Goal: Task Accomplishment & Management: Manage account settings

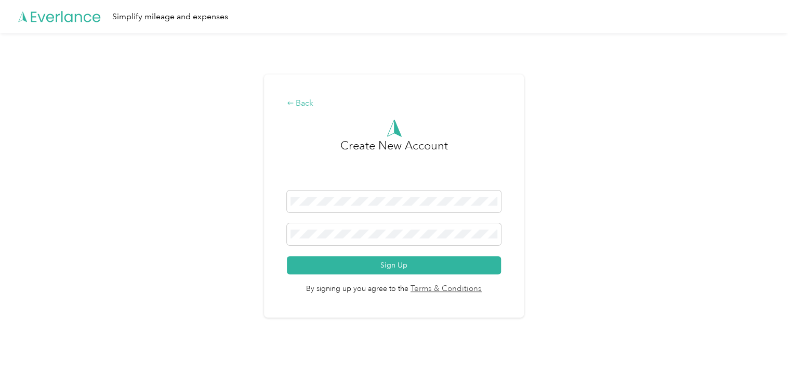
click at [308, 102] on div "Back" at bounding box center [394, 103] width 214 height 12
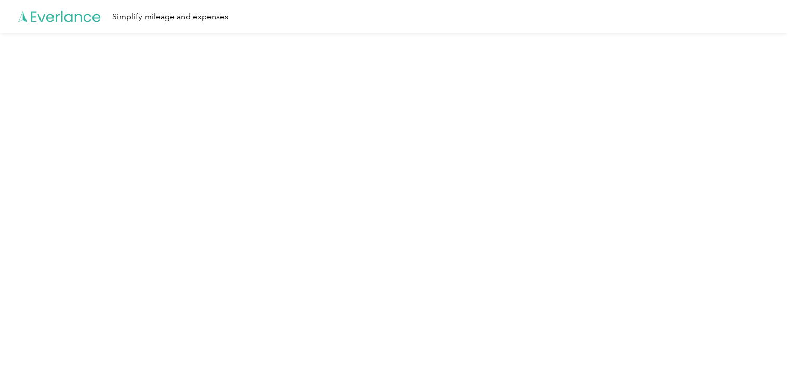
click at [76, 18] on icon at bounding box center [59, 17] width 83 height 60
click at [29, 22] on icon at bounding box center [59, 17] width 83 height 60
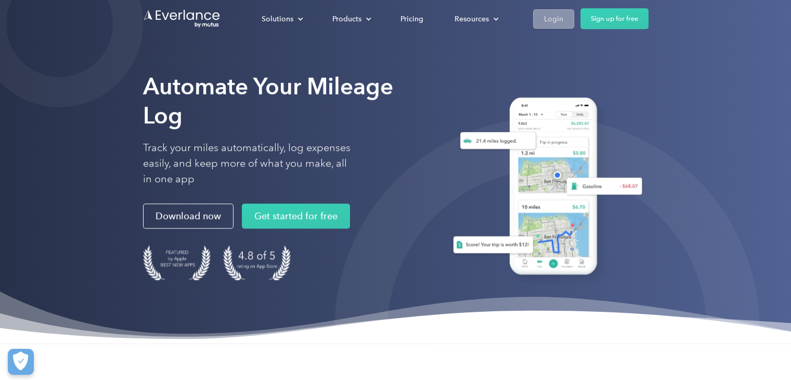
click at [559, 21] on div "Login" at bounding box center [553, 18] width 19 height 13
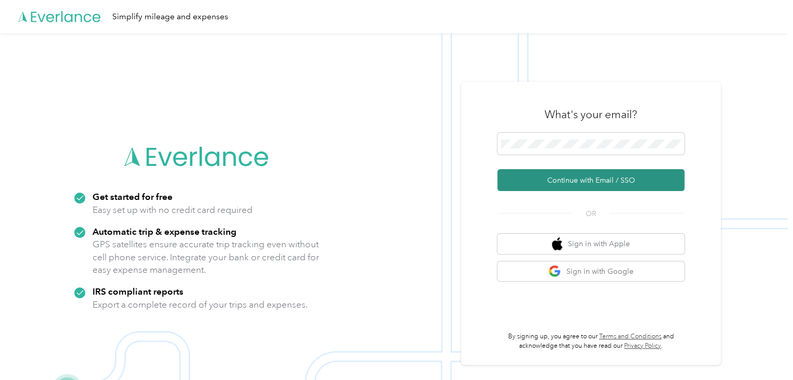
click at [555, 184] on button "Continue with Email / SSO" at bounding box center [591, 180] width 187 height 22
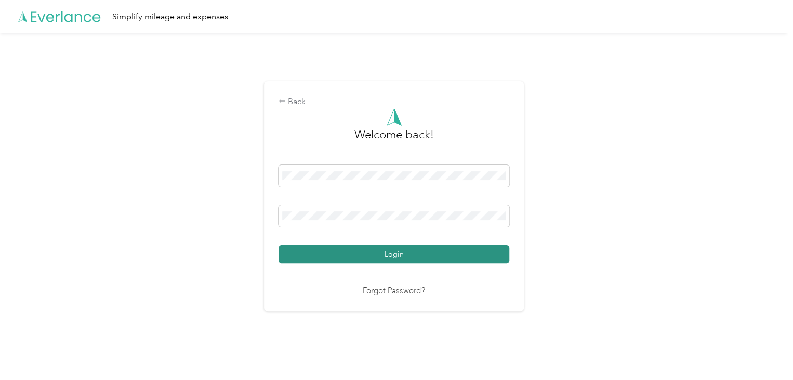
click at [432, 253] on button "Login" at bounding box center [394, 254] width 231 height 18
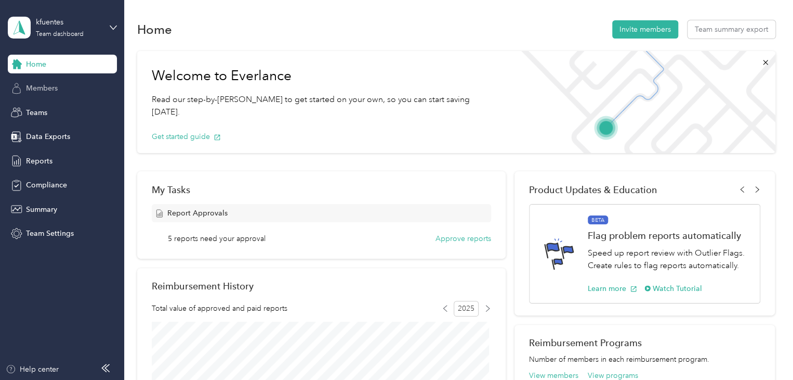
click at [47, 89] on span "Members" at bounding box center [42, 88] width 32 height 11
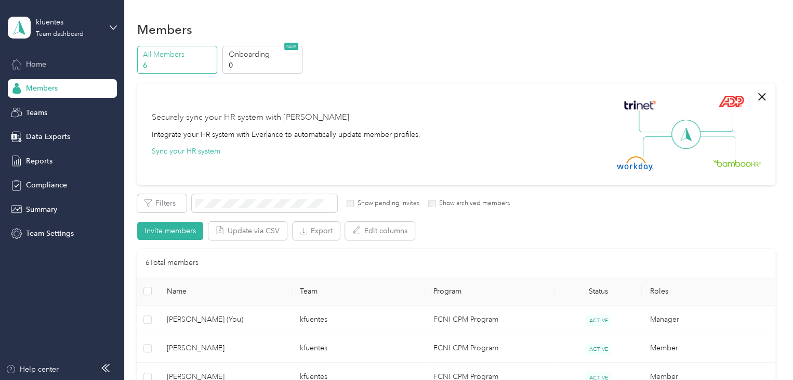
click at [39, 65] on span "Home" at bounding box center [36, 64] width 20 height 11
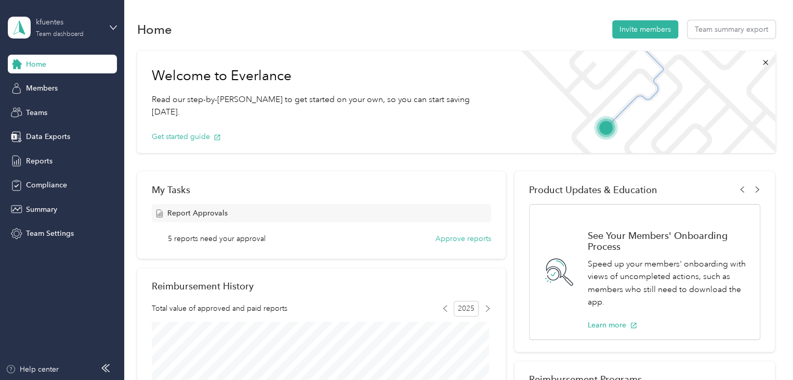
click at [98, 30] on div "kfuentes Team dashboard" at bounding box center [68, 27] width 65 height 21
click at [47, 82] on div "Team dashboard" at bounding box center [45, 82] width 57 height 11
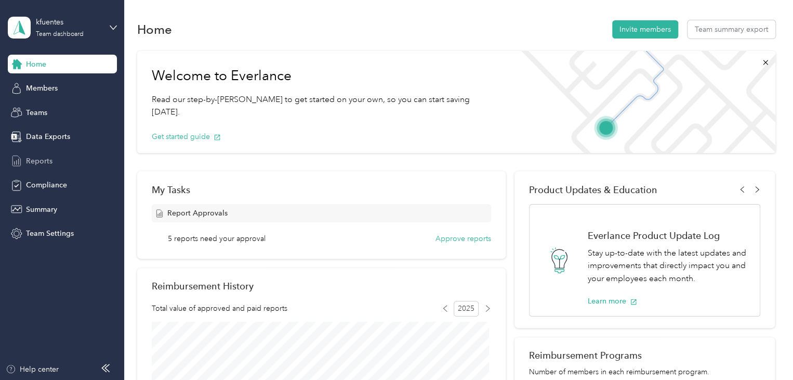
click at [38, 155] on span "Reports" at bounding box center [39, 160] width 27 height 11
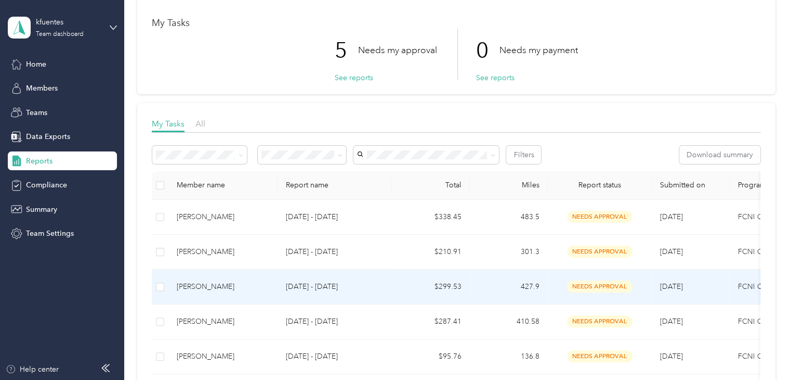
scroll to position [104, 0]
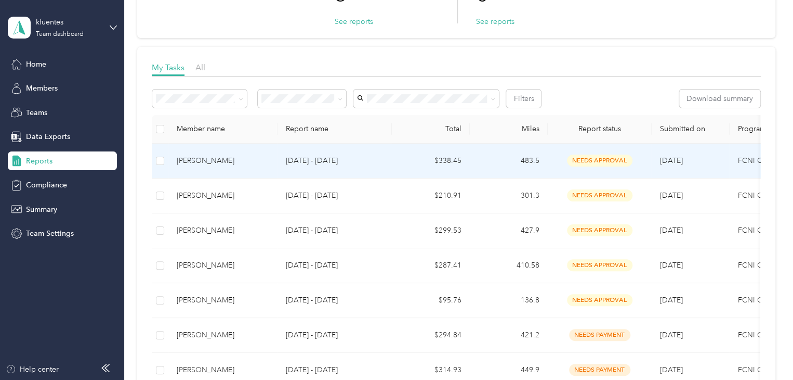
click at [274, 159] on td "Ashley Bramon" at bounding box center [222, 160] width 109 height 35
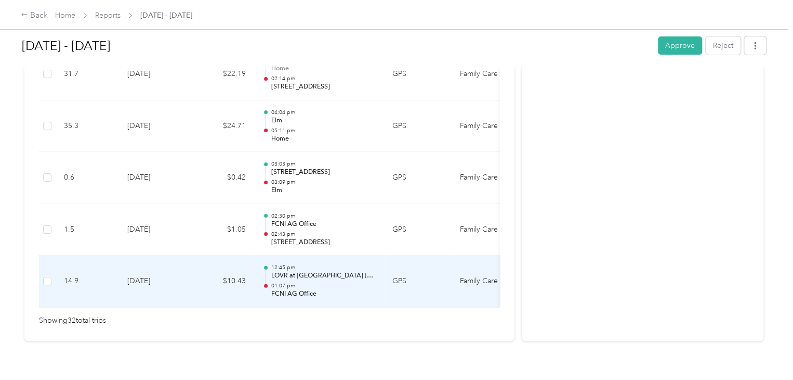
scroll to position [1699, 0]
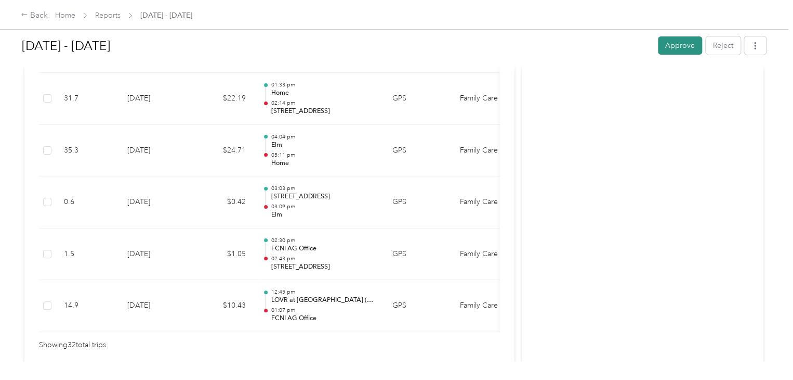
click at [661, 46] on button "Approve" at bounding box center [680, 45] width 44 height 18
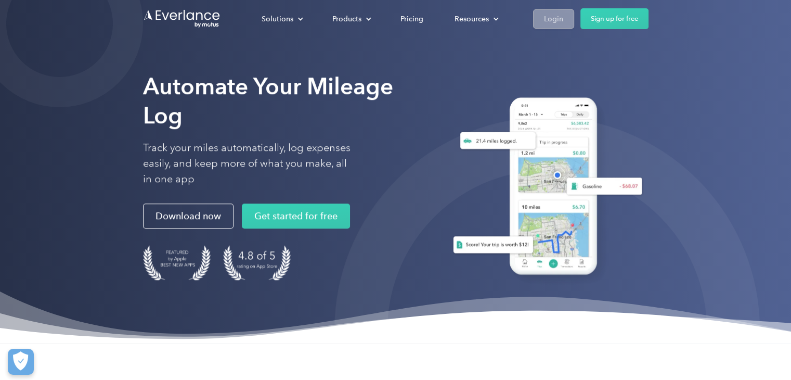
click at [559, 19] on div "Login" at bounding box center [553, 18] width 19 height 13
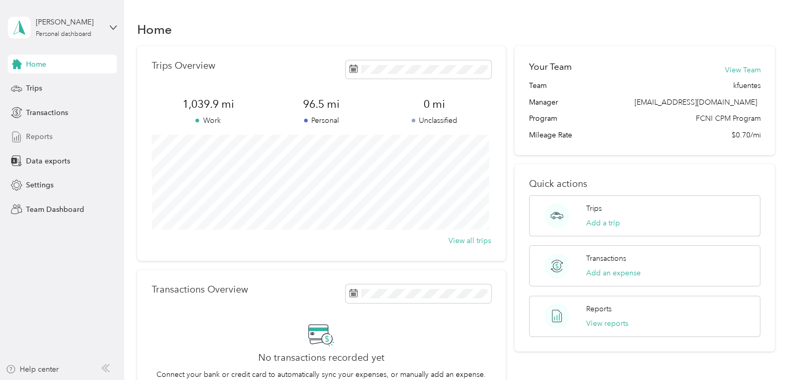
click at [45, 132] on span "Reports" at bounding box center [39, 136] width 27 height 11
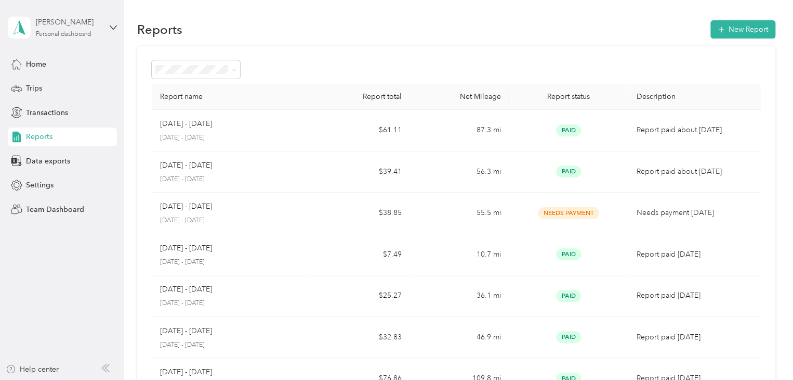
click at [71, 34] on div "Personal dashboard" at bounding box center [64, 34] width 56 height 6
click at [68, 88] on div "Team dashboard" at bounding box center [117, 85] width 204 height 18
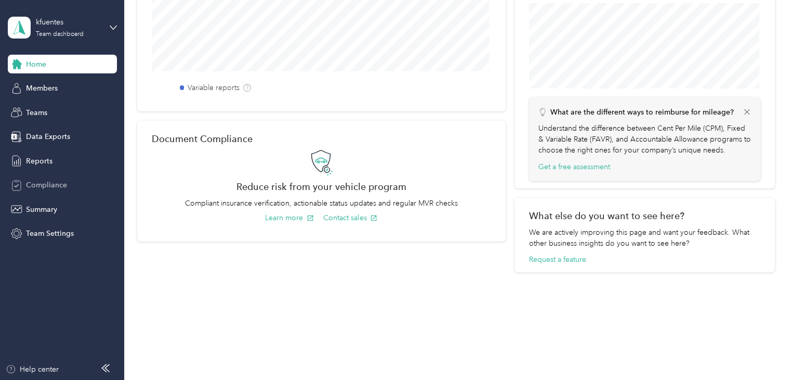
scroll to position [395, 0]
click at [35, 164] on span "Reports" at bounding box center [39, 160] width 27 height 11
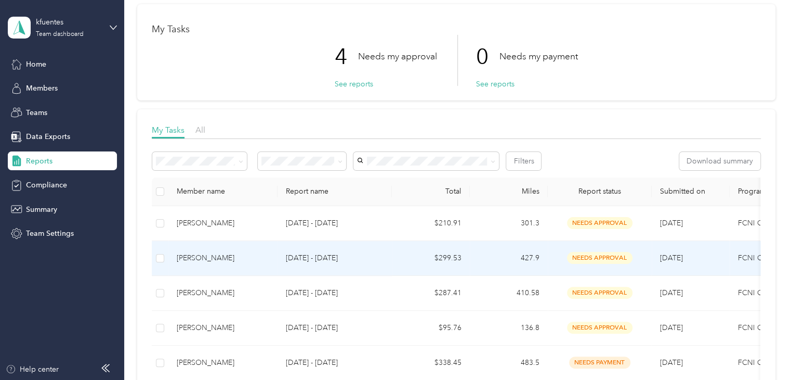
scroll to position [156, 0]
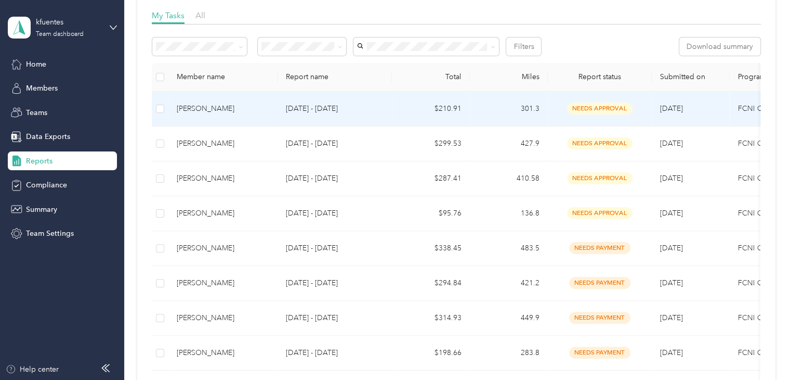
click at [548, 113] on td "needs approval" at bounding box center [600, 108] width 104 height 35
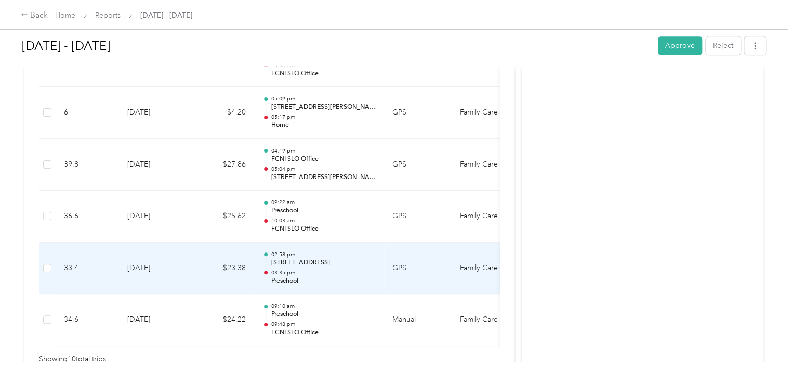
scroll to position [615, 0]
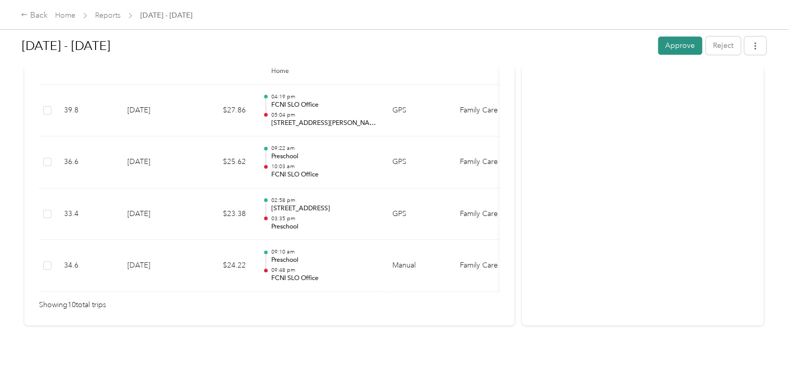
click at [658, 41] on button "Approve" at bounding box center [680, 45] width 44 height 18
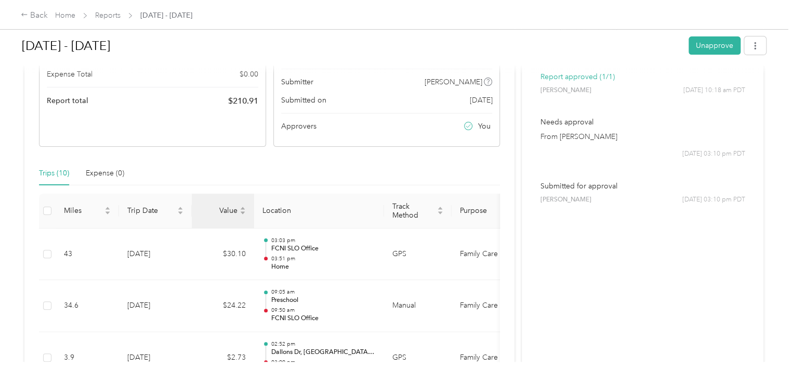
scroll to position [0, 0]
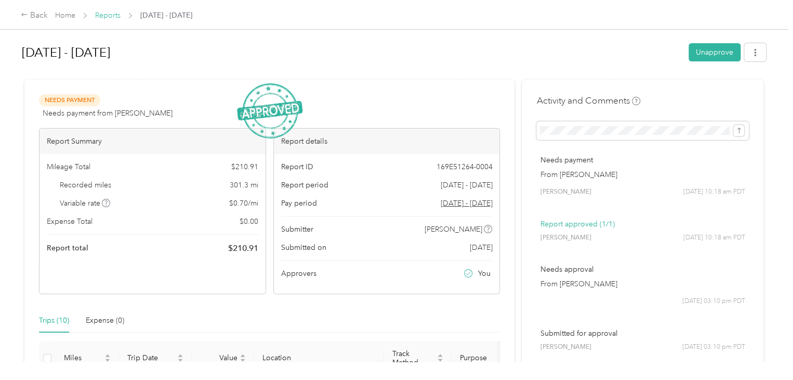
click at [110, 14] on link "Reports" at bounding box center [107, 15] width 25 height 9
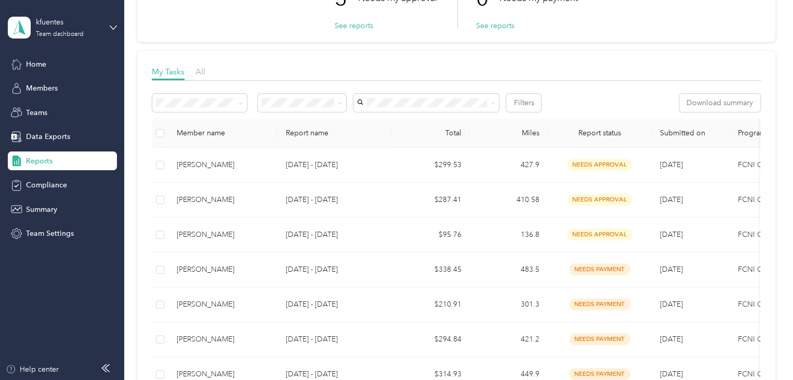
scroll to position [104, 0]
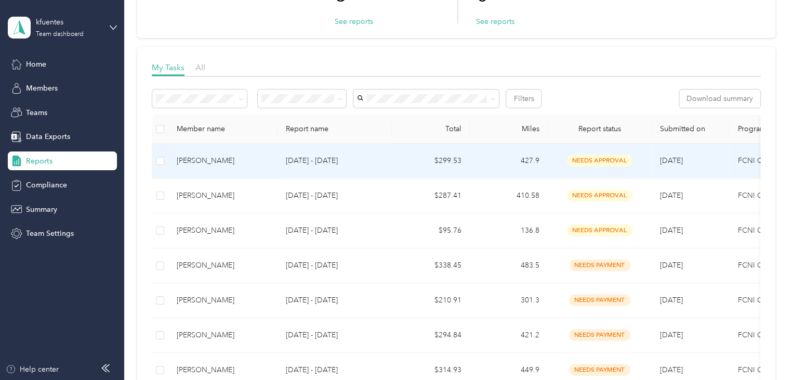
click at [591, 163] on span "needs approval" at bounding box center [600, 160] width 66 height 12
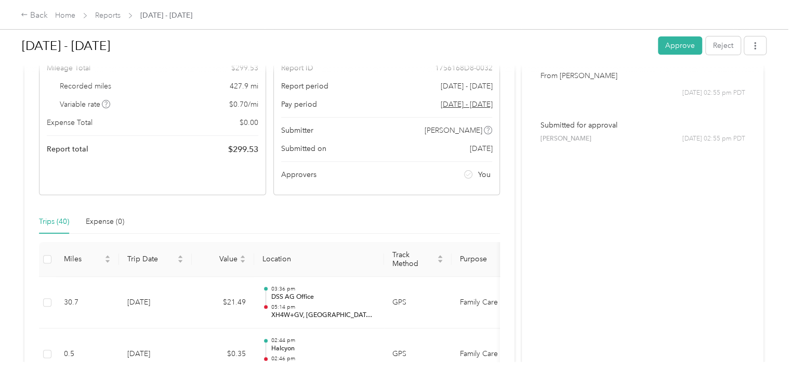
scroll to position [208, 0]
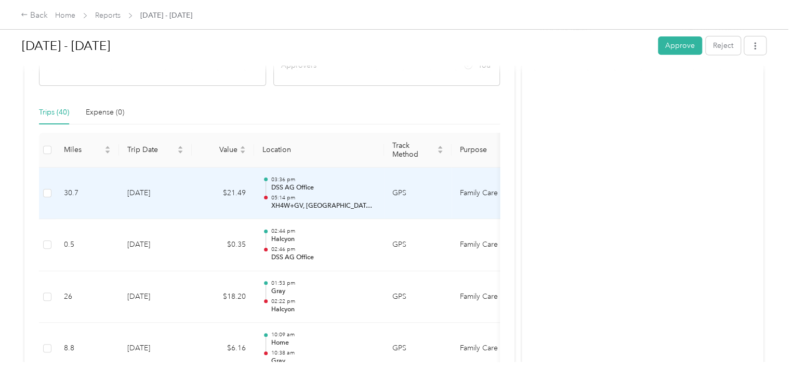
click at [348, 207] on p "XH4W+GV, [GEOGRAPHIC_DATA], [GEOGRAPHIC_DATA]" at bounding box center [323, 205] width 105 height 9
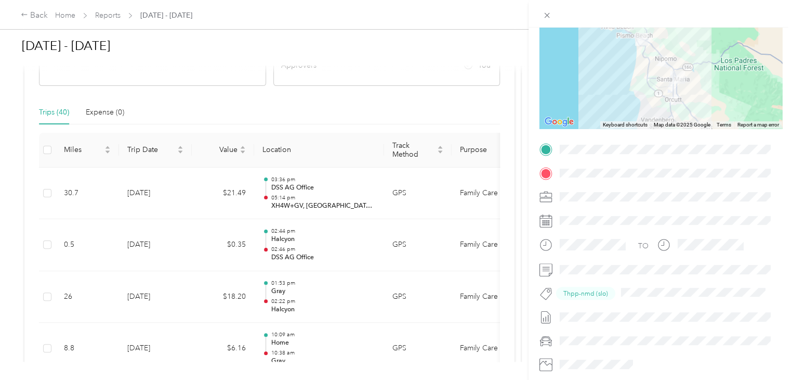
scroll to position [166, 0]
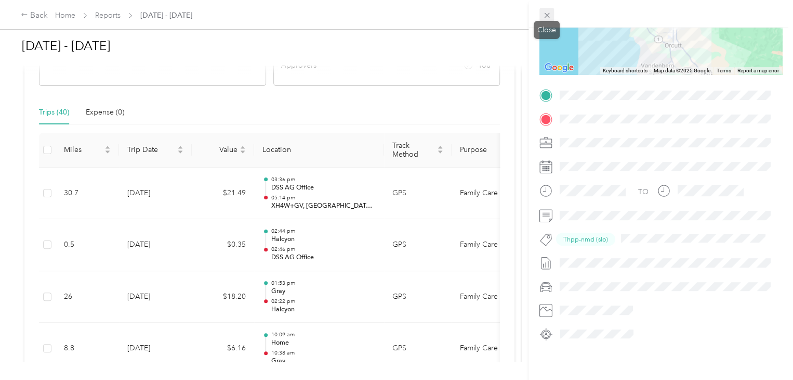
click at [547, 11] on icon at bounding box center [547, 15] width 9 height 9
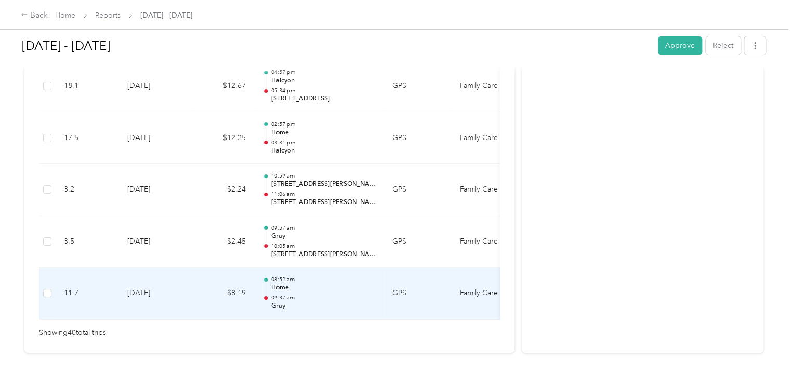
scroll to position [2164, 0]
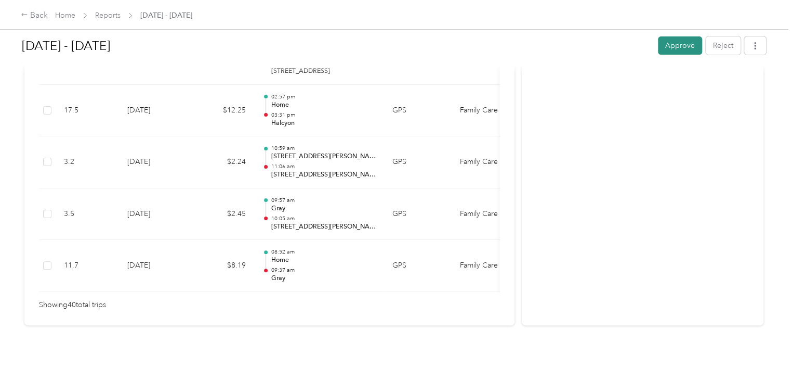
click at [672, 45] on button "Approve" at bounding box center [680, 45] width 44 height 18
click at [99, 13] on link "Reports" at bounding box center [107, 15] width 25 height 9
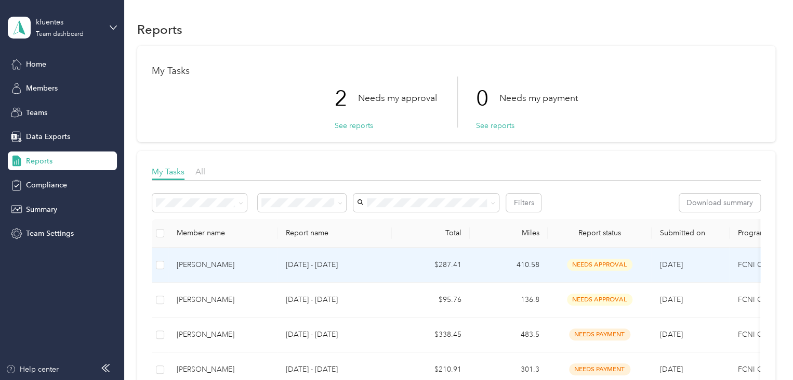
click at [591, 263] on span "needs approval" at bounding box center [600, 264] width 66 height 12
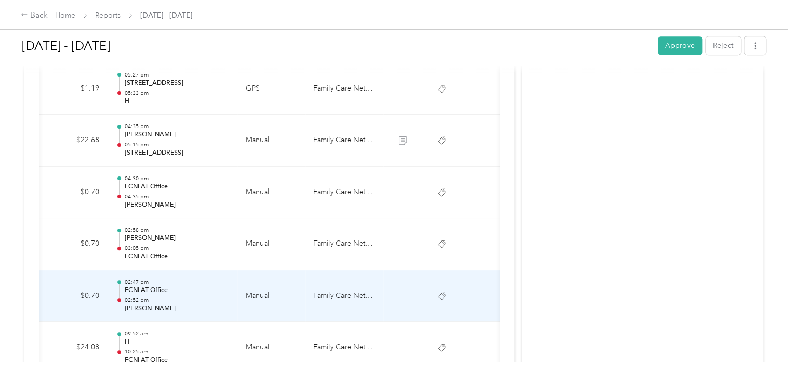
scroll to position [294, 0]
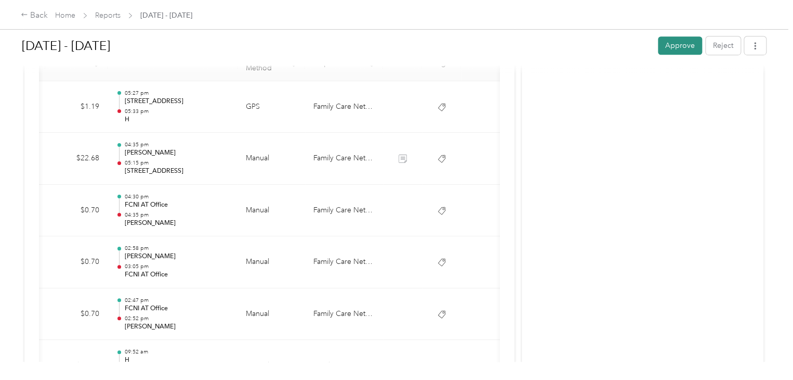
click at [683, 47] on button "Approve" at bounding box center [680, 45] width 44 height 18
click at [107, 13] on link "Reports" at bounding box center [107, 15] width 25 height 9
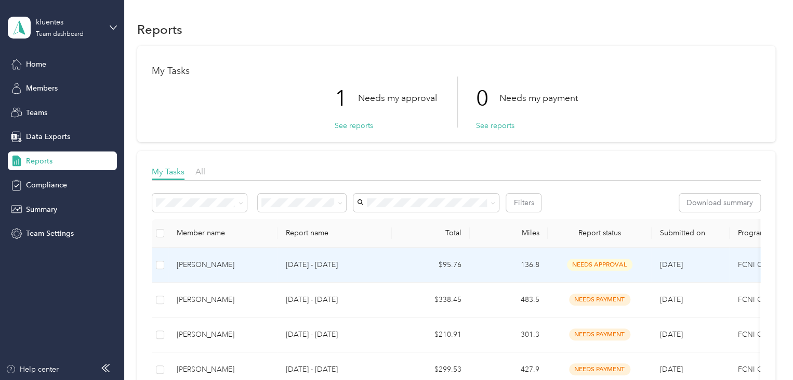
click at [595, 264] on span "needs approval" at bounding box center [600, 264] width 66 height 12
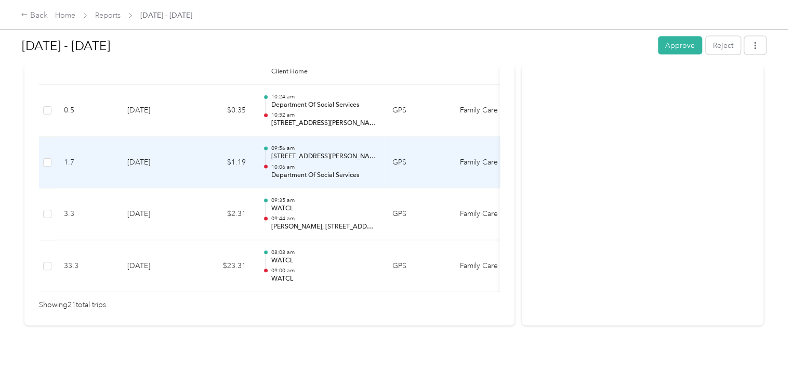
scroll to position [1183, 0]
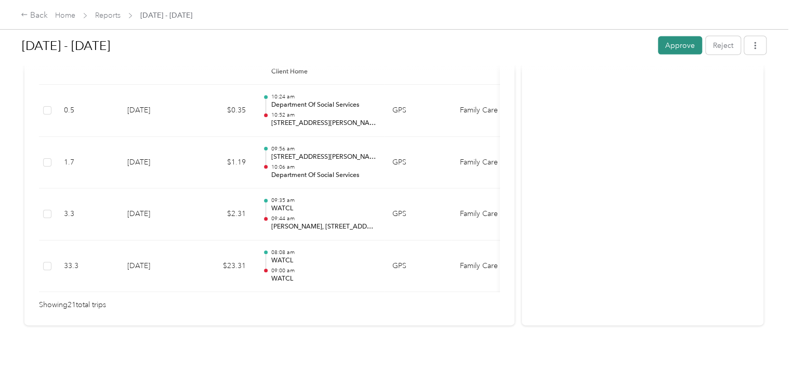
click at [673, 49] on button "Approve" at bounding box center [680, 45] width 44 height 18
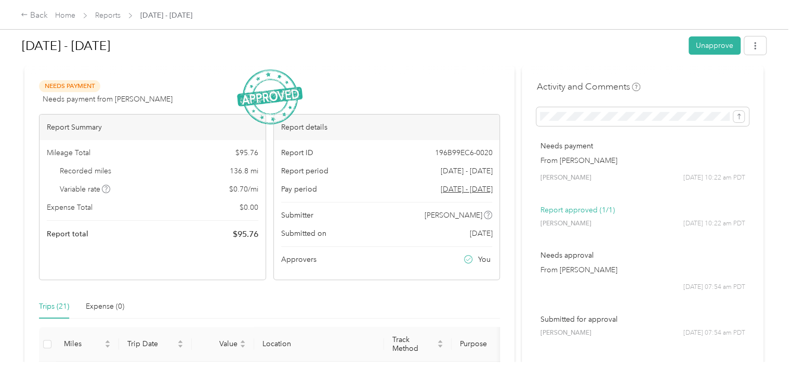
scroll to position [0, 0]
